Goal: Information Seeking & Learning: Learn about a topic

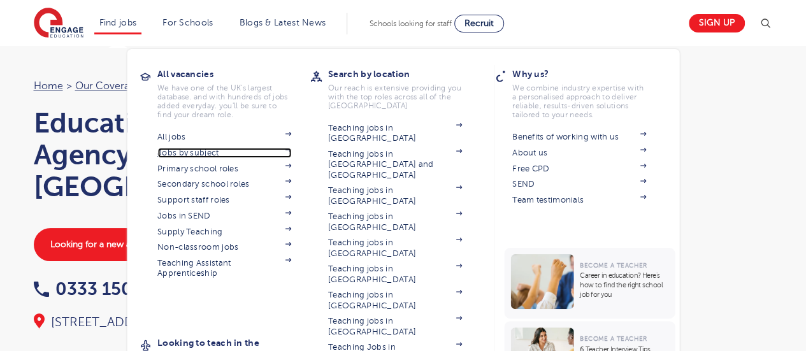
click at [198, 156] on link "Jobs by subject" at bounding box center [224, 153] width 134 height 10
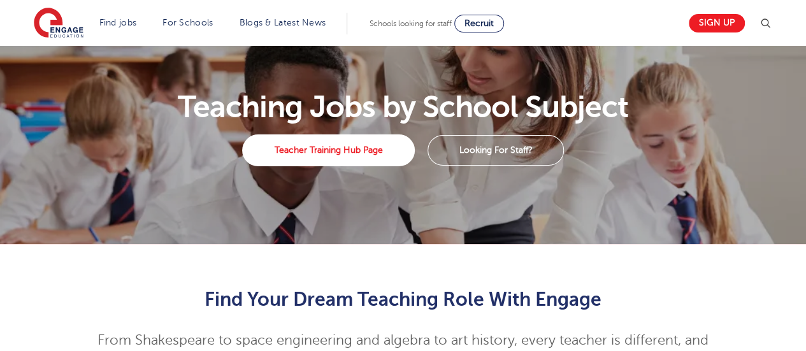
scroll to position [36, 0]
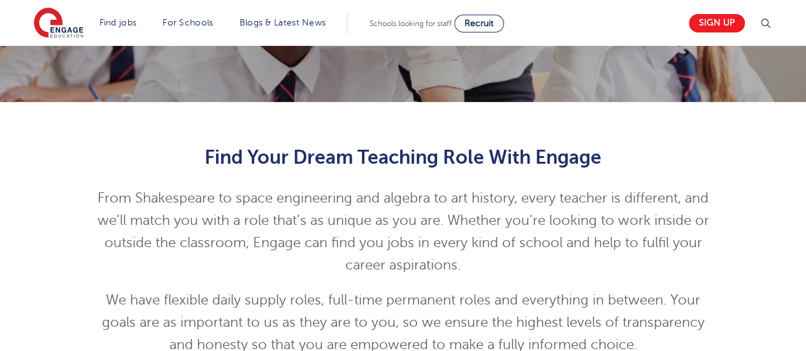
drag, startPoint x: 0, startPoint y: 0, endPoint x: 811, endPoint y: 345, distance: 881.5
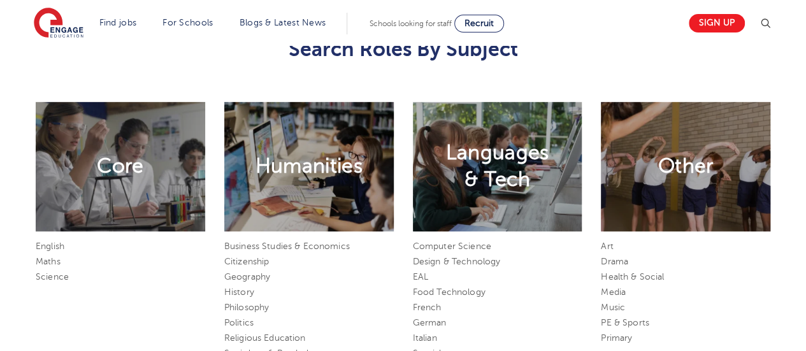
scroll to position [531, 0]
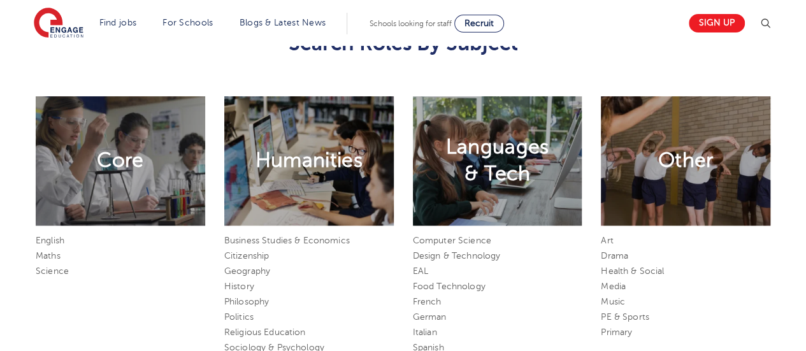
click at [685, 197] on div "Other" at bounding box center [686, 160] width 170 height 129
click at [678, 164] on h2 "Other" at bounding box center [685, 160] width 55 height 27
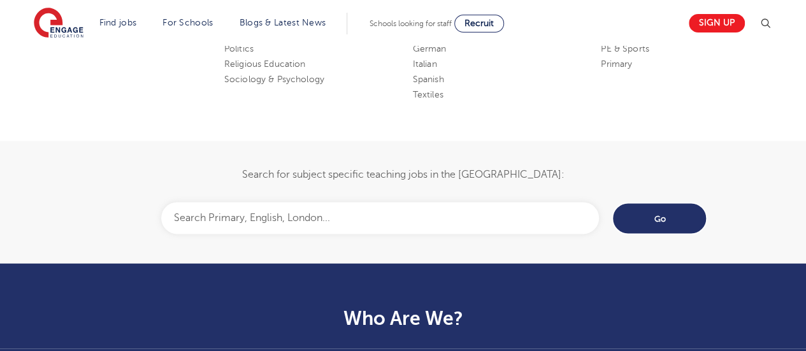
scroll to position [811, 0]
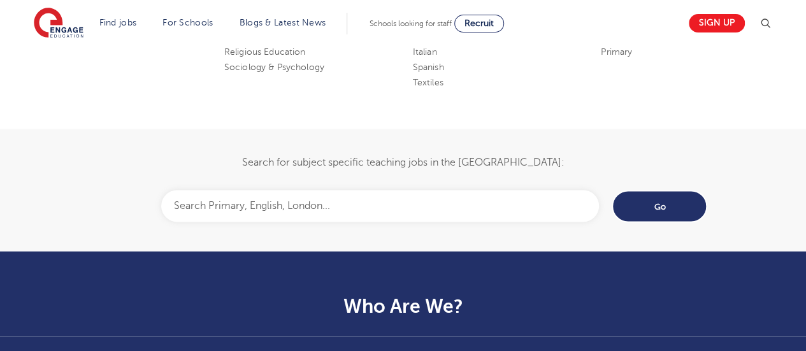
click at [452, 206] on input "text" at bounding box center [380, 206] width 438 height 32
type input "drama"
click at [676, 212] on input "Go" at bounding box center [660, 206] width 96 height 33
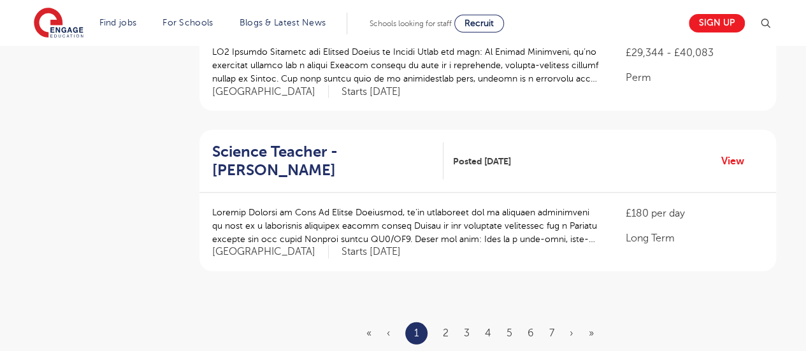
scroll to position [1491, 0]
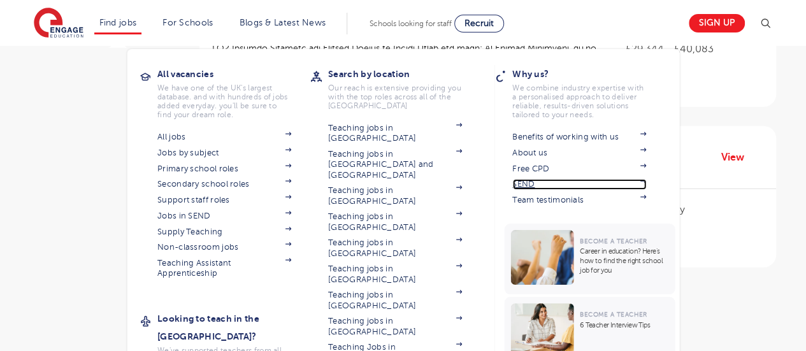
click at [531, 182] on link "SEND" at bounding box center [579, 184] width 134 height 10
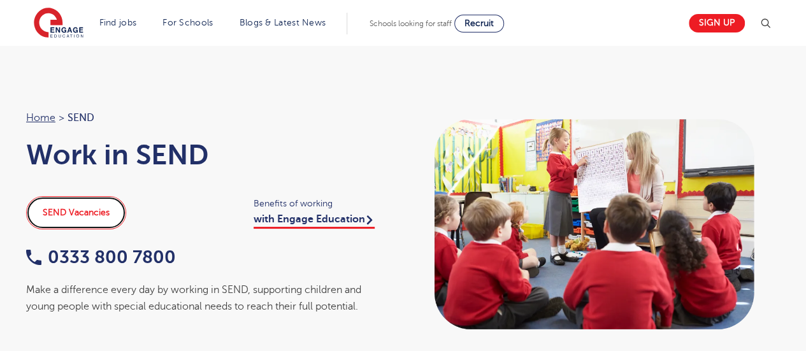
click at [84, 208] on link "SEND Vacancies" at bounding box center [76, 212] width 100 height 33
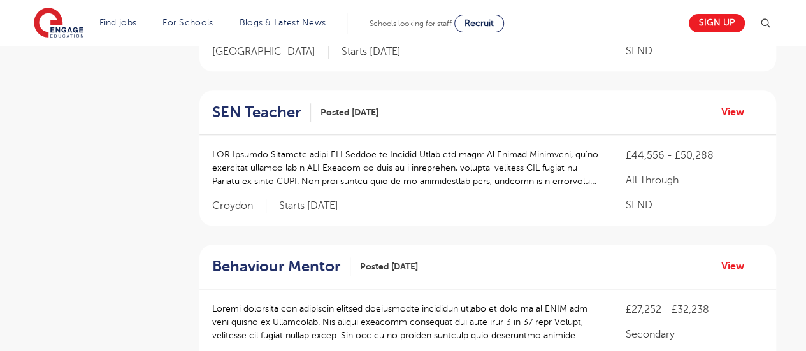
scroll to position [565, 0]
click at [735, 120] on link "View" at bounding box center [737, 112] width 33 height 17
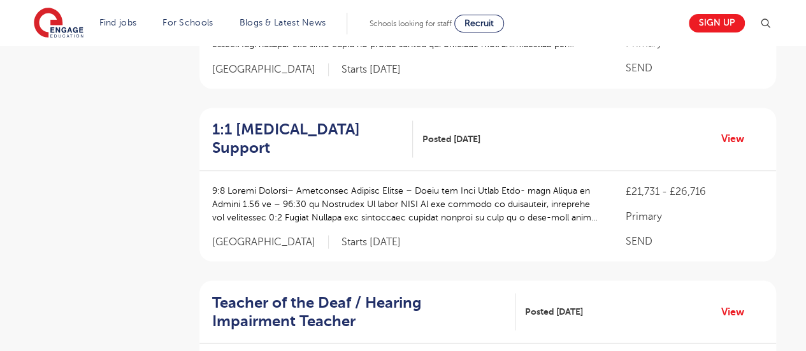
scroll to position [1053, 0]
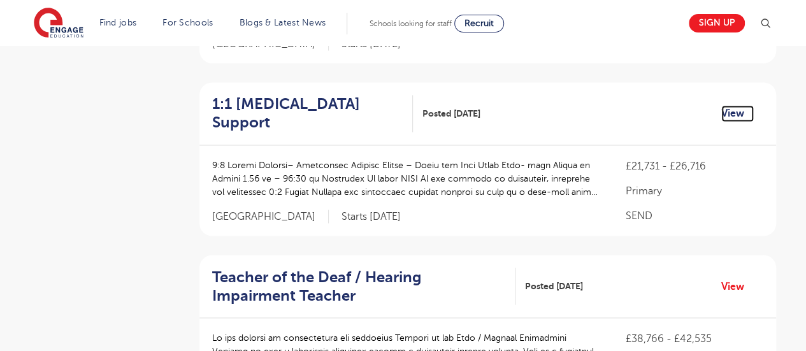
click at [733, 117] on link "View" at bounding box center [737, 113] width 33 height 17
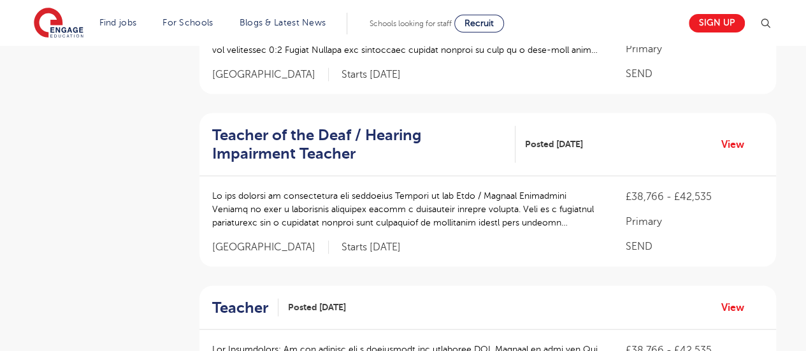
scroll to position [1206, 0]
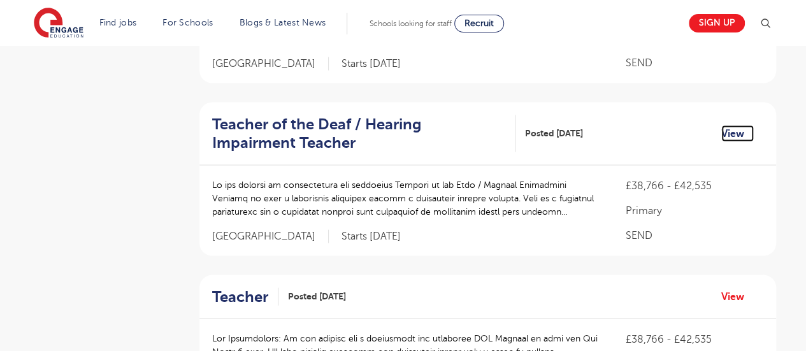
click at [738, 127] on link "View" at bounding box center [737, 133] width 33 height 17
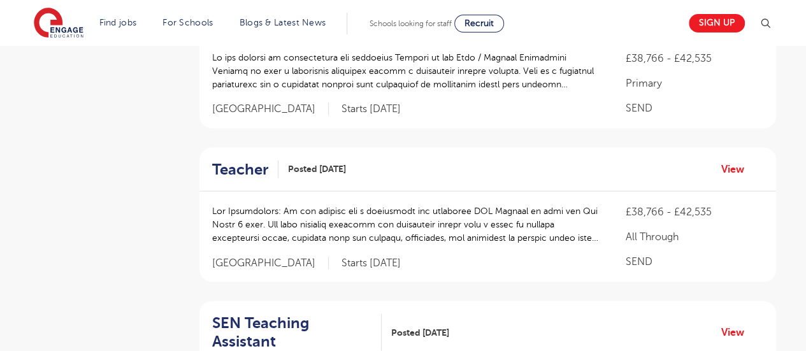
scroll to position [1334, 0]
click at [731, 163] on link "View" at bounding box center [737, 169] width 33 height 17
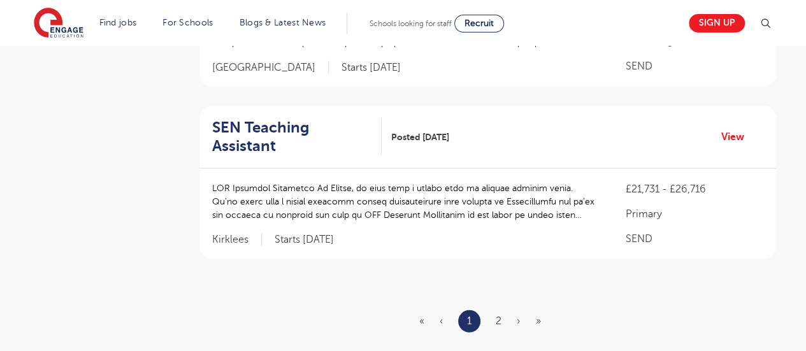
scroll to position [1538, 0]
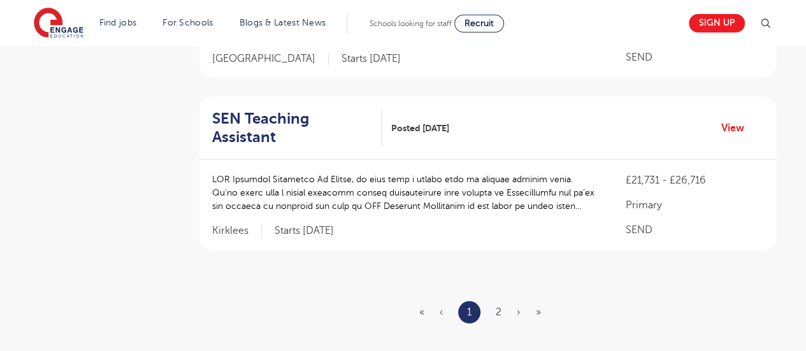
click at [502, 301] on ul "« ‹ 1 2 › »" at bounding box center [487, 312] width 137 height 22
click at [497, 307] on link "2" at bounding box center [499, 312] width 6 height 11
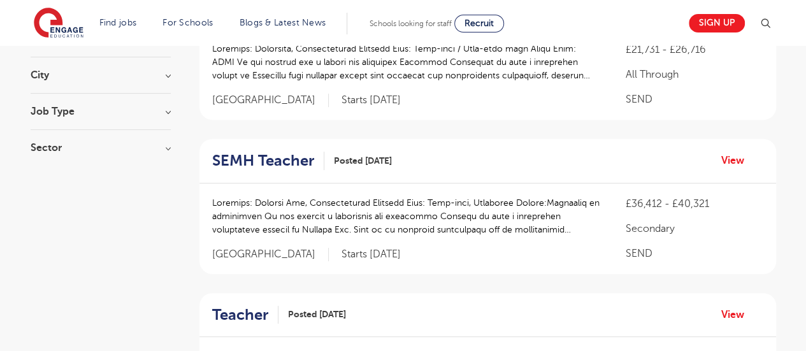
scroll to position [191, 0]
click at [737, 160] on link "View" at bounding box center [737, 159] width 33 height 17
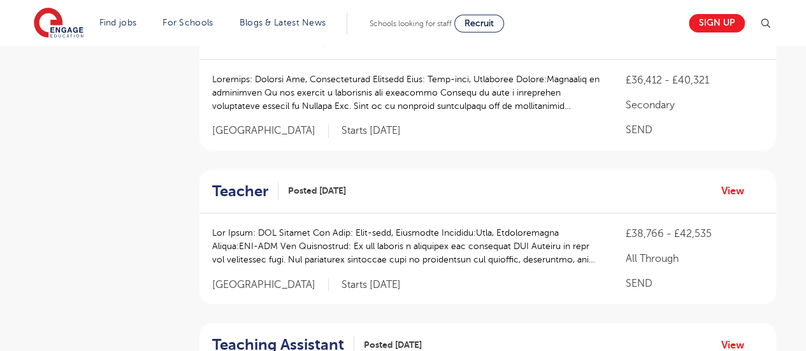
scroll to position [314, 0]
click at [739, 195] on link "View" at bounding box center [737, 190] width 33 height 17
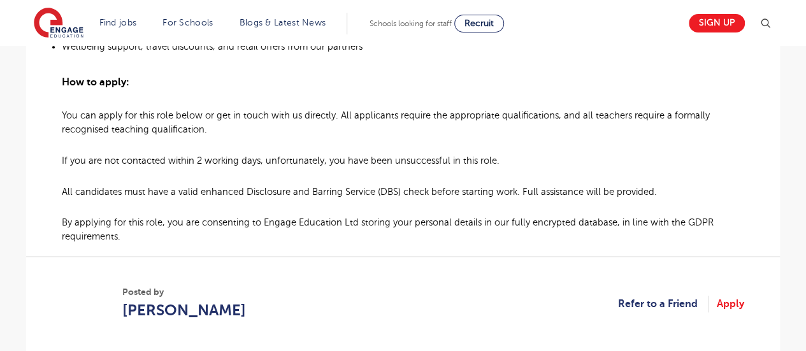
scroll to position [837, 0]
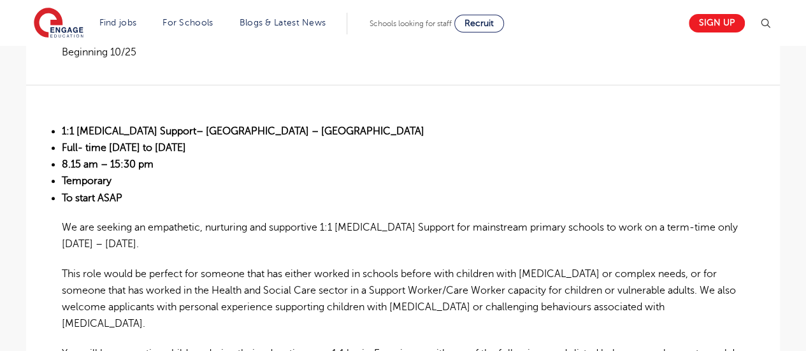
scroll to position [293, 0]
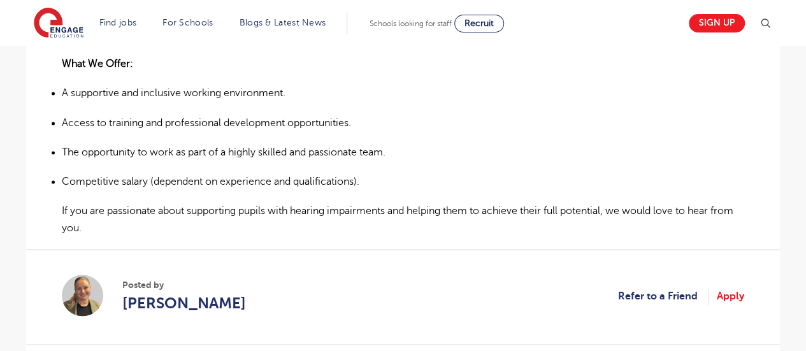
scroll to position [854, 0]
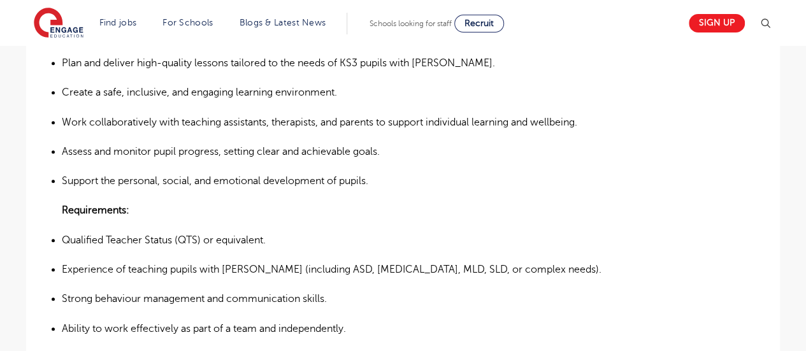
scroll to position [450, 0]
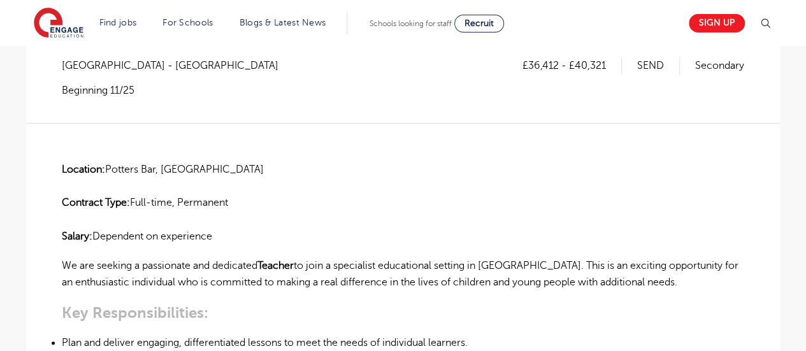
scroll to position [237, 0]
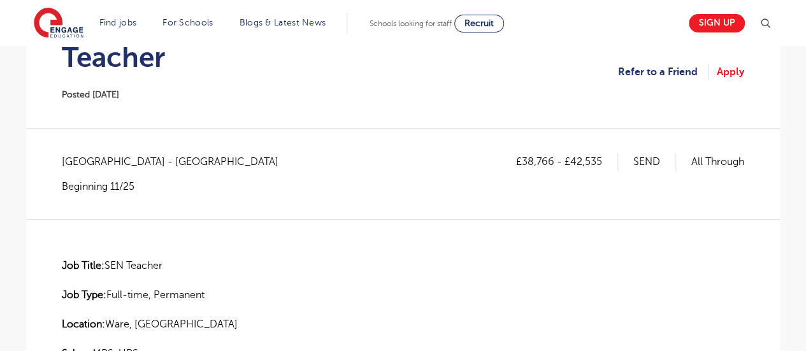
scroll to position [123, 0]
